Goal: Transaction & Acquisition: Purchase product/service

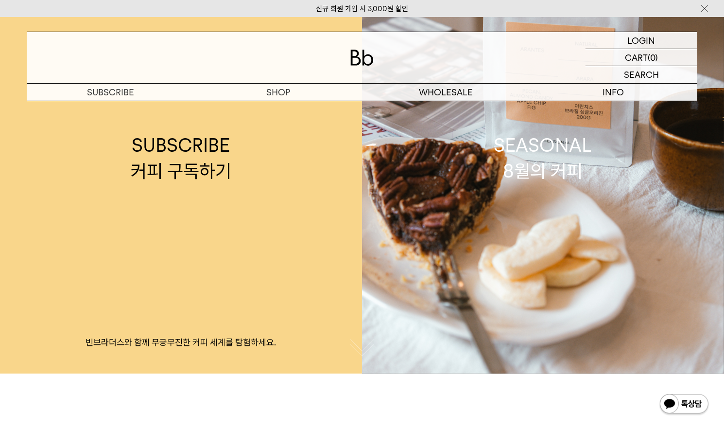
scroll to position [16, 0]
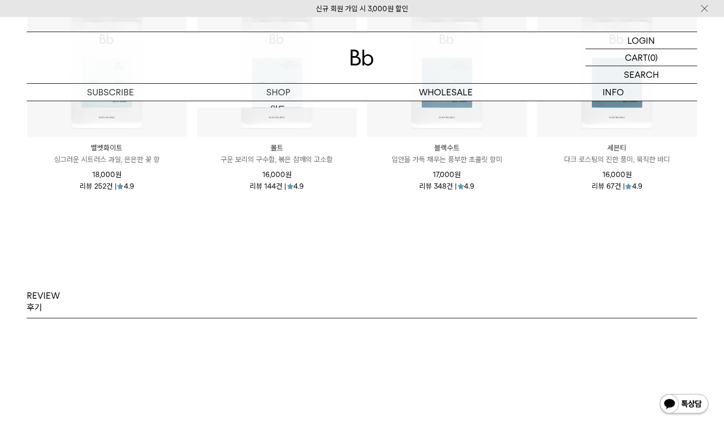
scroll to position [1037, 0]
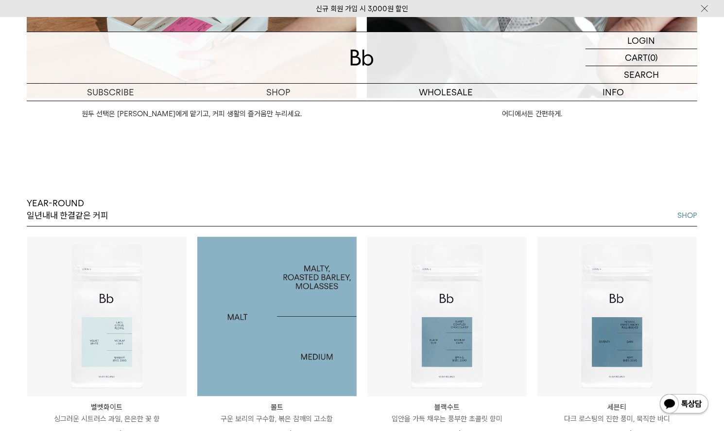
click at [292, 295] on img at bounding box center [276, 316] width 159 height 159
